Goal: Task Accomplishment & Management: Complete application form

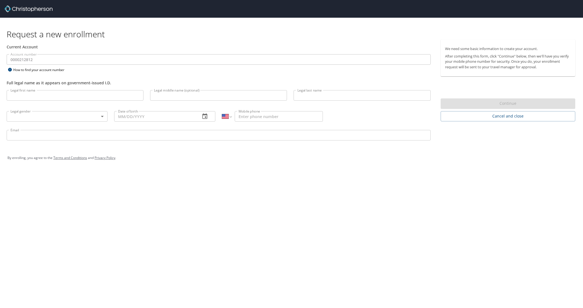
select select "US"
click at [162, 189] on div "Request a new enrollment Current Account Account number 0000212812 Account numb…" at bounding box center [291, 154] width 583 height 308
click at [54, 94] on input "Legal first name" at bounding box center [75, 95] width 137 height 11
type input "[PERSON_NAME]"
click at [331, 98] on input "Legal last name" at bounding box center [362, 95] width 137 height 11
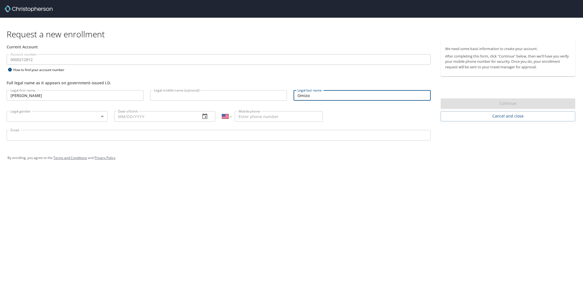
type input "Omizo"
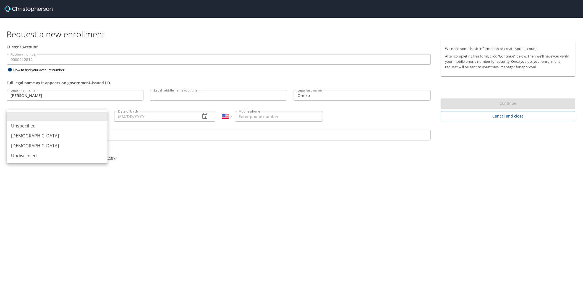
drag, startPoint x: 99, startPoint y: 114, endPoint x: 103, endPoint y: 120, distance: 7.5
click at [101, 118] on body "Request a new enrollment Current Account Account number 0000212812 Account numb…" at bounding box center [291, 154] width 583 height 308
click at [25, 147] on li "[DEMOGRAPHIC_DATA]" at bounding box center [57, 146] width 101 height 10
type input "[DEMOGRAPHIC_DATA]"
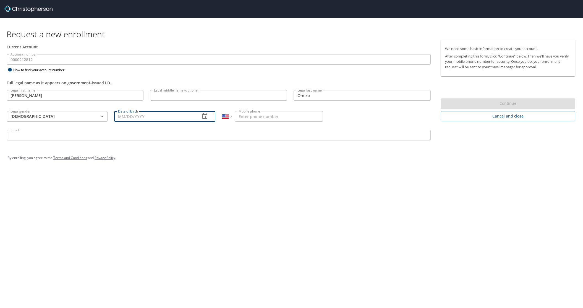
click at [186, 117] on input "Date of birth" at bounding box center [155, 116] width 82 height 11
type input "[DATE]"
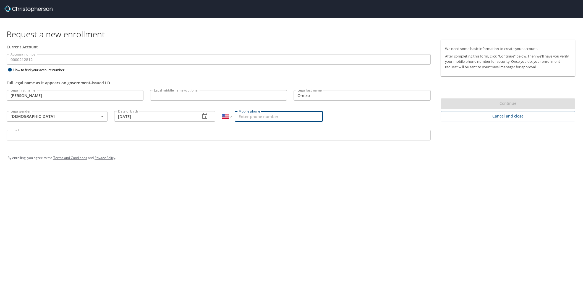
click at [285, 119] on input "Mobile phone" at bounding box center [279, 116] width 88 height 11
type input "[PHONE_NUMBER]"
click at [93, 136] on input "Email" at bounding box center [219, 135] width 424 height 11
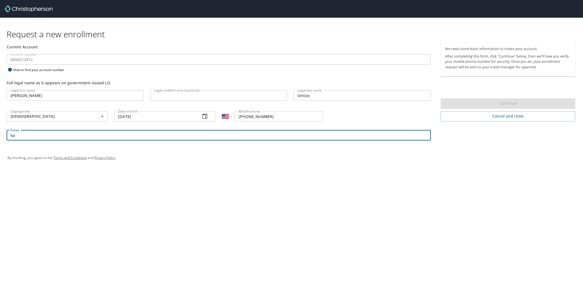
type input "k"
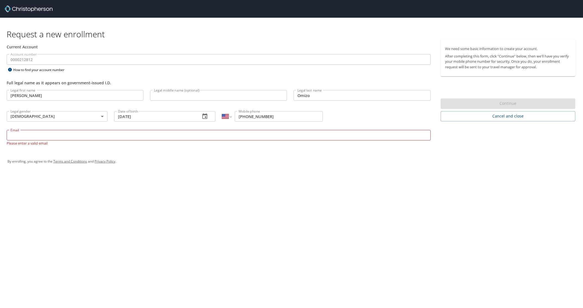
click at [273, 128] on div "Email Email Please enter a valid email" at bounding box center [218, 138] width 431 height 22
drag, startPoint x: 150, startPoint y: 137, endPoint x: 151, endPoint y: 134, distance: 3.1
click at [151, 135] on input "Email" at bounding box center [219, 135] width 424 height 11
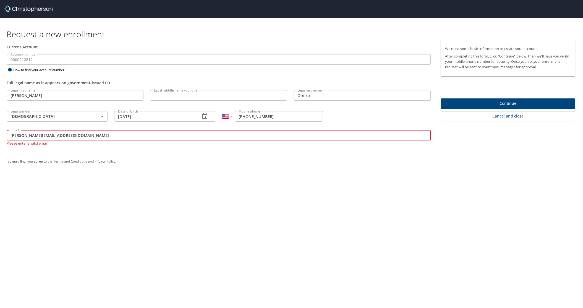
type input "[PERSON_NAME][EMAIL_ADDRESS][DOMAIN_NAME]"
click at [298, 181] on div "Request a new enrollment Current Account Account number 0000212812 Account numb…" at bounding box center [291, 154] width 583 height 308
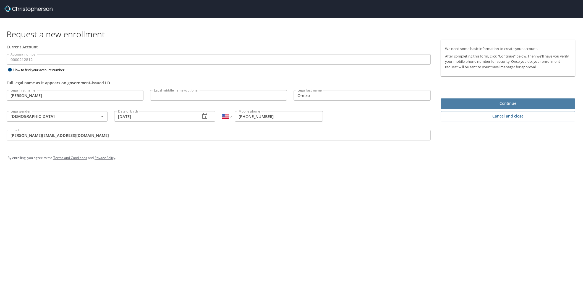
click at [480, 102] on span "Continue" at bounding box center [508, 103] width 126 height 7
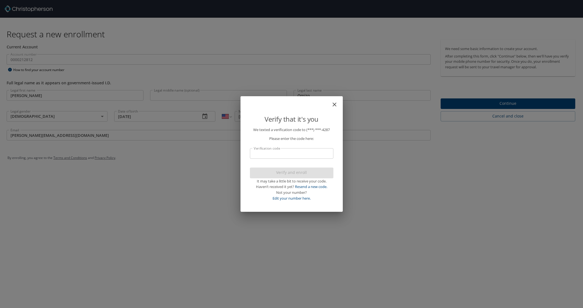
click at [280, 157] on input "Verification code" at bounding box center [292, 153] width 84 height 11
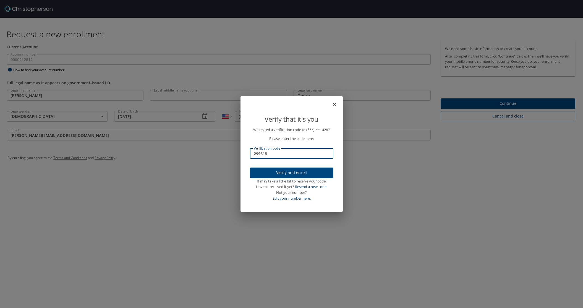
type input "299618"
